Goal: Communication & Community: Answer question/provide support

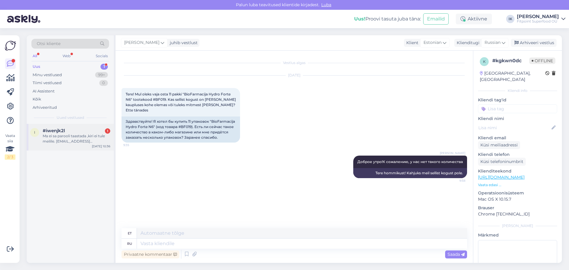
click at [82, 136] on div "Ma ei sa parooli taastada ,kiri ei tule meilile. [EMAIL_ADDRESS][DOMAIN_NAME] 😤" at bounding box center [77, 138] width 68 height 11
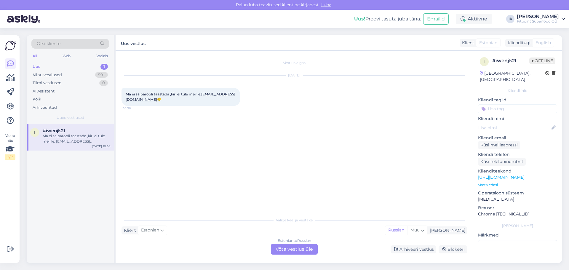
click at [288, 247] on div "Estonian to Russian Võta vestlus üle" at bounding box center [294, 249] width 47 height 11
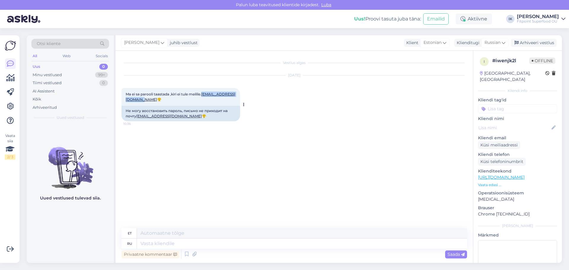
drag, startPoint x: 172, startPoint y: 100, endPoint x: 125, endPoint y: 101, distance: 47.7
click at [125, 101] on div "Ma ei sa parooli taastada ,kiri ei tule meilile. [EMAIL_ADDRESS][DOMAIN_NAME] 😤…" at bounding box center [181, 97] width 119 height 18
drag, startPoint x: 170, startPoint y: 95, endPoint x: 142, endPoint y: 94, distance: 28.2
click at [142, 94] on span "Ma ei sa parooli taastada ,kiri ei tule meilile. [EMAIL_ADDRESS][DOMAIN_NAME] 😤" at bounding box center [181, 97] width 110 height 10
copy span "parooli taastada"
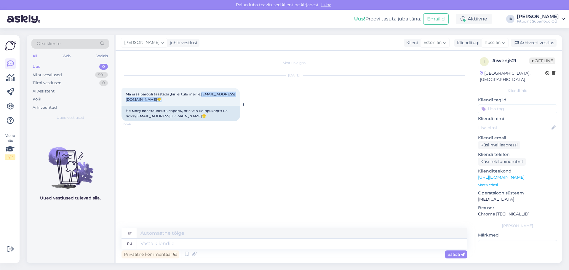
drag, startPoint x: 173, startPoint y: 99, endPoint x: 126, endPoint y: 103, distance: 47.0
click at [126, 103] on div "Ma ei sa parooli taastada ,kiri ei tule meilile. [EMAIL_ADDRESS][DOMAIN_NAME] 😤…" at bounding box center [181, 97] width 119 height 18
copy span "[EMAIL_ADDRESS][DOMAIN_NAME]"
click at [194, 102] on div "Ma ei sa parooli taastada ,kiri ei tule meilile. [EMAIL_ADDRESS][DOMAIN_NAME] 😤…" at bounding box center [181, 97] width 119 height 18
click at [170, 245] on textarea at bounding box center [302, 244] width 330 height 10
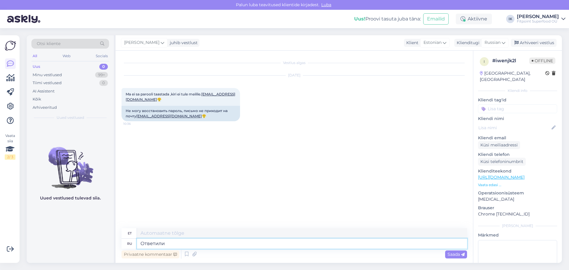
type textarea "Ответили"
type textarea "Vastatud"
type textarea "Ответили вам н"
type textarea "Me vastasime teile"
type textarea "Ответили вам на п"
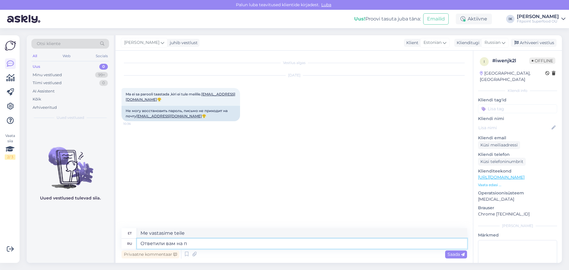
type textarea "Me vastasime teile aadressil"
type textarea "Ответили вам на почту"
type textarea "Vastasime teile e-posti teel"
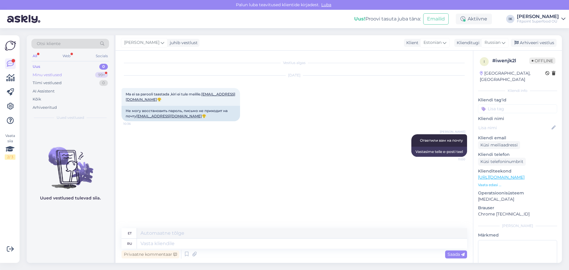
click at [65, 74] on div "Minu vestlused 99+" at bounding box center [70, 75] width 78 height 8
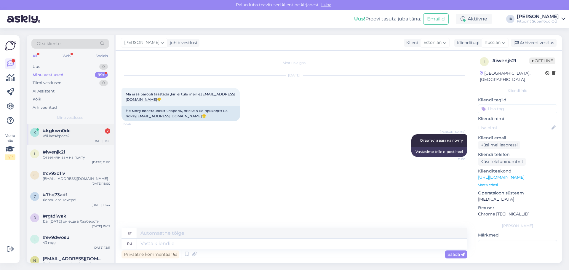
click at [76, 134] on div "Või laos/epoes?" at bounding box center [77, 135] width 68 height 5
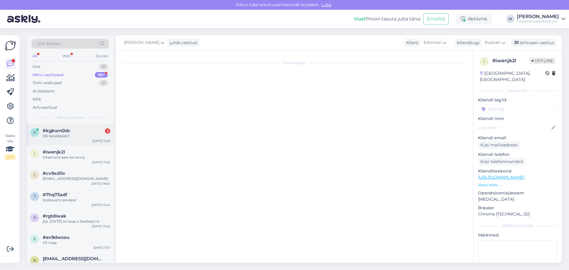
scroll to position [33, 0]
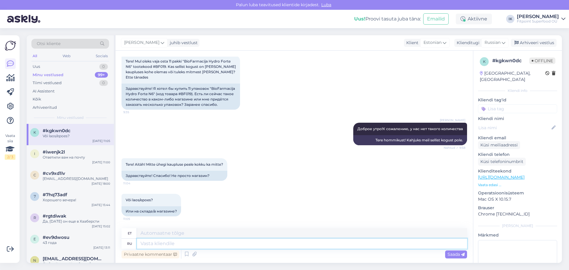
click at [174, 246] on textarea at bounding box center [302, 244] width 330 height 10
click at [148, 243] on textarea at bounding box center [302, 244] width 330 height 10
type textarea "Ч"
type textarea "Ch"
type textarea "[PERSON_NAME]"
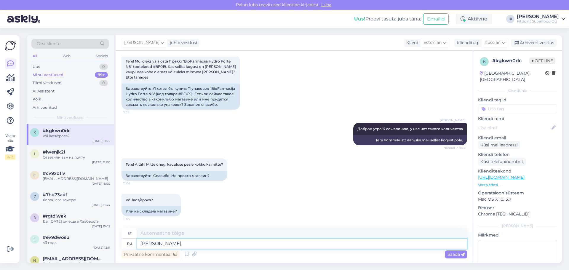
type textarea "[PERSON_NAME]"
type textarea "Я понимаю."
type textarea "Ma saan aru."
type textarea "Я понимаю. Но"
type textarea "Ma saan aru. Aga"
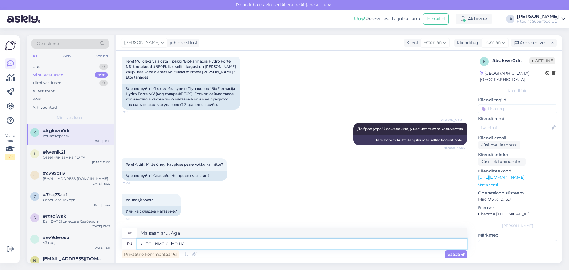
type textarea "Я понимаю. Но на с"
type textarea "Ma saan aru. Aga edasi"
type textarea "Я понимаю. Но на складе"
type textarea "Ma saan aru. Aga [GEOGRAPHIC_DATA]"
type textarea "Я понимаю. Но на складе сейчас"
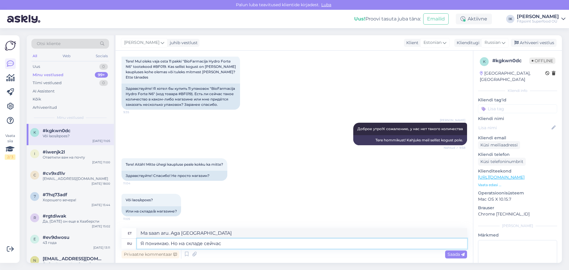
type textarea "Ma saan aru. Aga nüüd [GEOGRAPHIC_DATA]."
type textarea "Я понимаю. Но на складе сейчас 4"
type textarea "Ma saan aru. Aga praegu on neid [GEOGRAPHIC_DATA] 4."
type textarea "Я понимаю. Но на складе сейчас 4 упаковки"
type textarea "Ma saan aru. Aga praegu on [GEOGRAPHIC_DATA] 4 pakki."
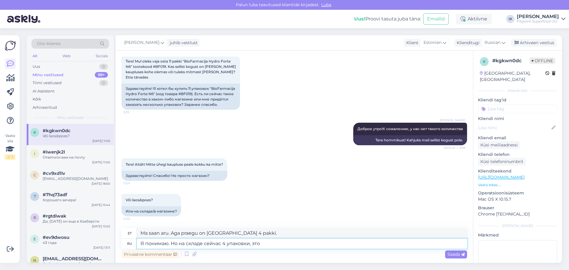
type textarea "Я понимаю. Но на складе сейчас 4 упаковки, это в"
type textarea "Ma saan aru. Aga laos on nüüd 4 pakki, see on..."
type textarea "Я понимаю. Но на складе сейчас 4 упаковки, это все ч"
type textarea "Ma saan aru. Aga laos on nüüd [PERSON_NAME], see on kõik."
type textarea "Я понимаю. Но на складе сейчас 4 упаковки, это все чт к нас е"
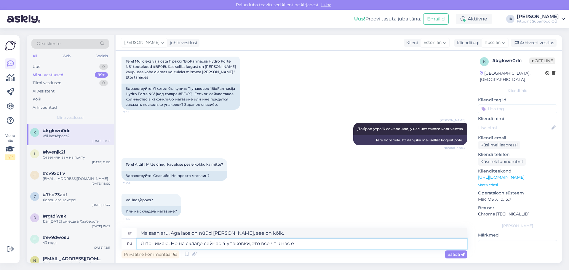
type textarea "Ma saan aru. Aga laos on praegu [PERSON_NAME], see on kõik, mis meil on."
type textarea "Я понимаю. Но на складе сейчас 4 упаковки, это все чт к нас есть"
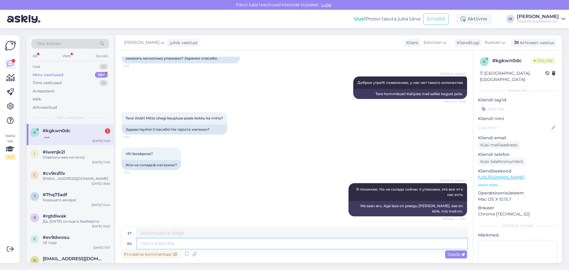
scroll to position [115, 0]
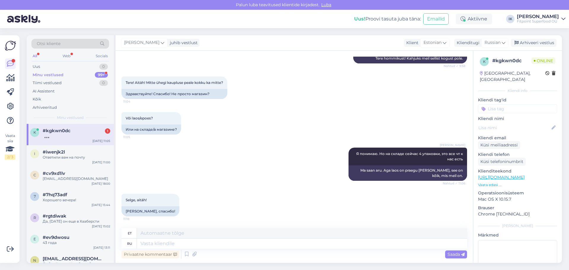
click at [75, 138] on div at bounding box center [77, 135] width 68 height 5
click at [166, 246] on textarea at bounding box center [302, 244] width 330 height 10
type textarea "Хорошего"
type textarea "Hea"
type textarea "Хорошего дня!"
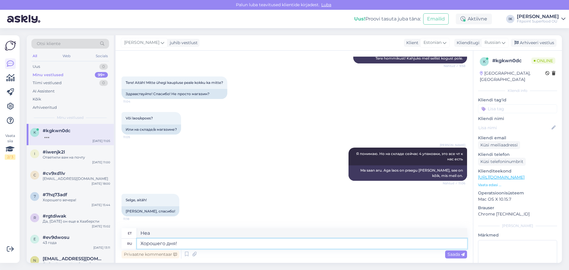
type textarea "Head päeva!"
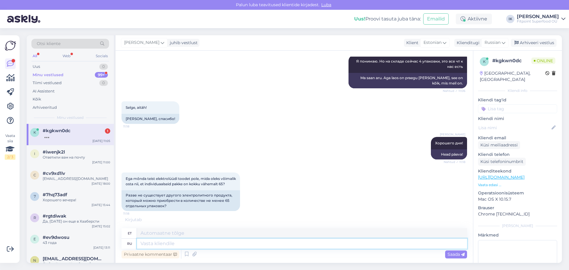
scroll to position [243, 0]
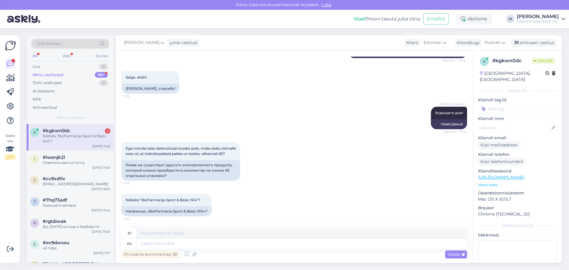
click at [88, 135] on div "Näiteks "BioFarmacija Sport & Basic N14"?" at bounding box center [77, 138] width 68 height 11
click at [159, 242] on textarea at bounding box center [302, 244] width 330 height 10
type textarea "вО"
type textarea "V"
type textarea "вОЗМОЖНО"
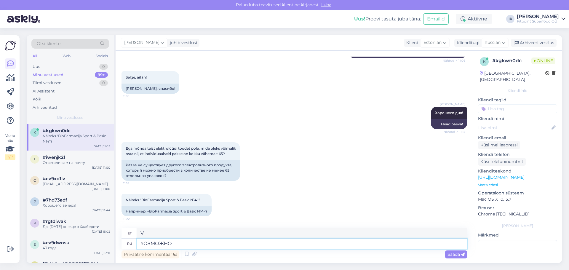
type textarea "Võib-olla"
type textarea "в"
drag, startPoint x: 203, startPoint y: 211, endPoint x: 186, endPoint y: 212, distance: 16.9
click at [186, 212] on div "Например, «BioFarmacia Sport & Basic N14»?" at bounding box center [167, 211] width 90 height 10
copy div "Basic N14"
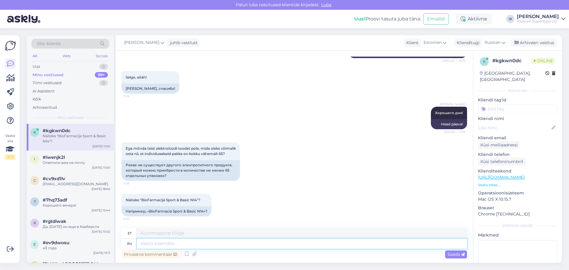
click at [157, 239] on textarea at bounding box center [302, 244] width 330 height 10
type textarea "К с"
type textarea "KUNI"
type textarea "К сожалению"
type textarea "Kahjuks"
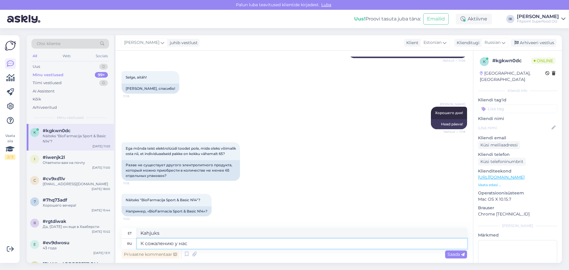
type textarea "К сожалению у нас н"
type textarea "Kahjuks on meil"
type textarea "К сожалению у нас нет"
type textarea "Kahjuks meil seda pole"
type textarea "К сожалению у нас нет вариантов в"
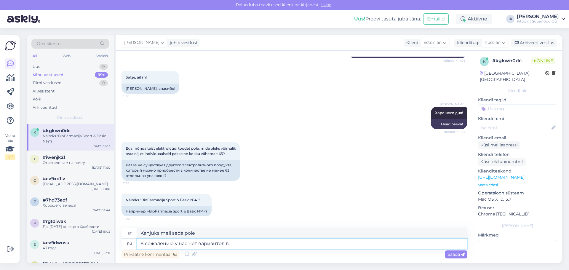
type textarea "Kahjuks pole meil valikuid."
type textarea "К сожалению у нас нет вариантов в т"
type textarea "Kahjuks pole meil mingeid valikuid"
type textarea "К сожалению у нас нет вариантов в таком"
type textarea "Kahjuks pole meil [PERSON_NAME] mingeid valikuid."
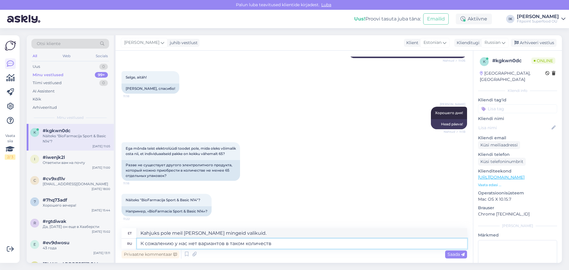
type textarea "К сожалению у нас нет вариантов в таком количестве"
type textarea "Kahjuks pole meil selles koguses valikuid."
type textarea "К сожалению у нас нет вариантов в таком количестве"
click at [449, 254] on span "Saada" at bounding box center [456, 254] width 17 height 5
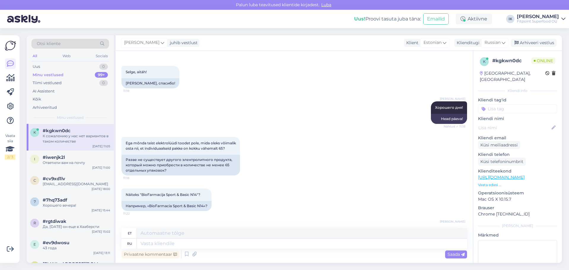
scroll to position [278, 0]
